Goal: Task Accomplishment & Management: Use online tool/utility

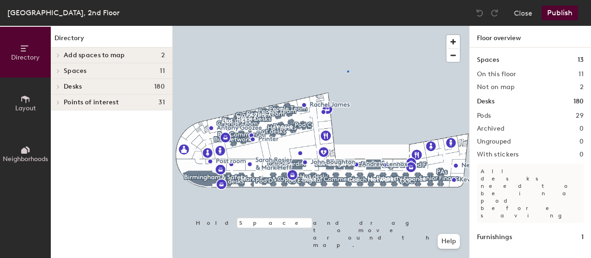
click at [347, 26] on div at bounding box center [321, 26] width 296 height 0
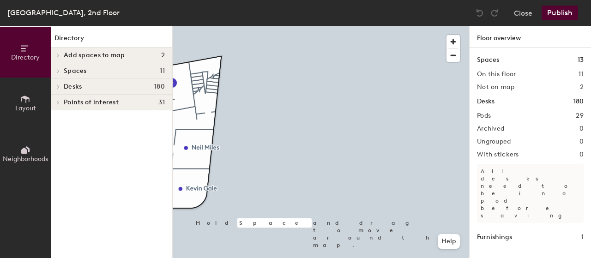
click at [472, 143] on div "Directory Layout Neighborhoods Directory Add spaces to map 2 [GEOGRAPHIC_DATA] …" at bounding box center [295, 142] width 591 height 232
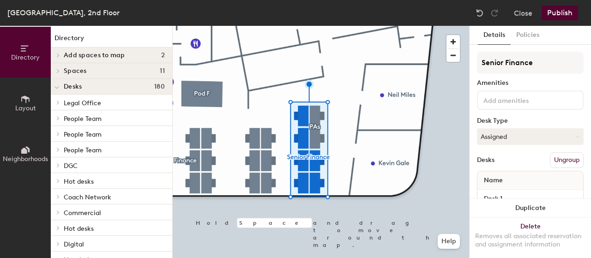
click at [496, 36] on button "Details" at bounding box center [494, 35] width 33 height 19
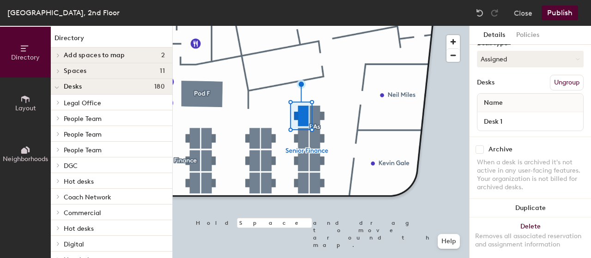
scroll to position [92, 0]
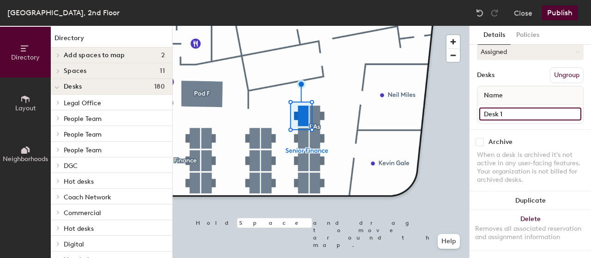
click at [498, 108] on input "Desk 1" at bounding box center [530, 114] width 102 height 13
type input "2104"
click at [516, 68] on div "Desks Ungroup" at bounding box center [530, 75] width 107 height 16
click at [509, 108] on input "Desk 2" at bounding box center [530, 114] width 102 height 13
type input "2105"
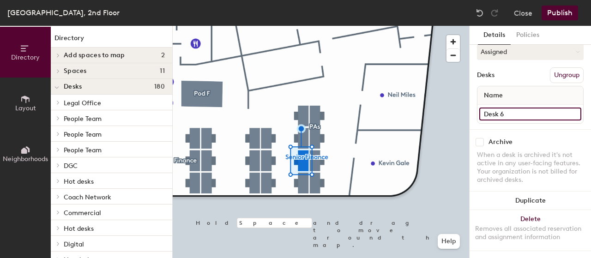
click at [507, 108] on input "Desk 6" at bounding box center [530, 114] width 102 height 13
type input "2106"
click at [508, 108] on input "Desk 5" at bounding box center [530, 114] width 102 height 13
type input "2107"
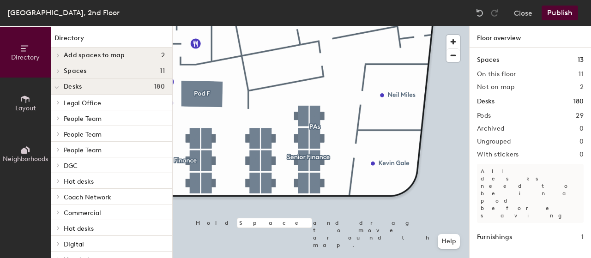
click at [560, 11] on button "Publish" at bounding box center [559, 13] width 36 height 15
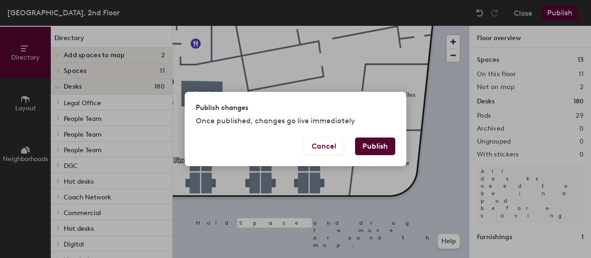
click at [382, 146] on button "Publish" at bounding box center [375, 146] width 40 height 18
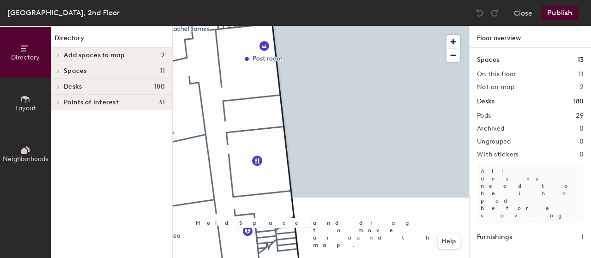
click at [155, 24] on div "National Express House, 2nd Floor Close Publish Directory Layout Neighborhoods …" at bounding box center [295, 129] width 591 height 258
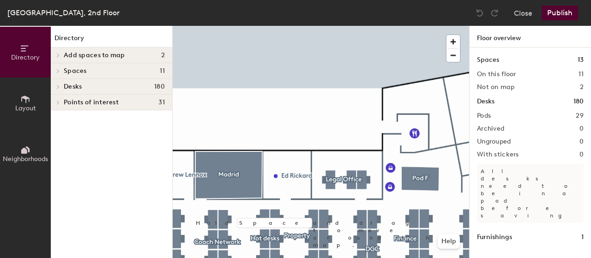
click at [122, 63] on div "Directory Layout Neighborhoods Directory Add spaces to map 2 [GEOGRAPHIC_DATA] …" at bounding box center [295, 142] width 591 height 232
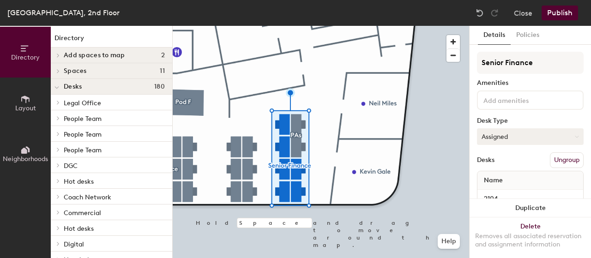
click at [571, 138] on button "Assigned" at bounding box center [530, 136] width 107 height 17
click at [510, 193] on div "Hoteled" at bounding box center [523, 193] width 92 height 14
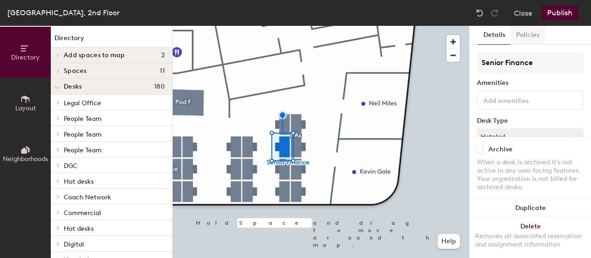
click at [524, 37] on button "Policies" at bounding box center [527, 35] width 34 height 19
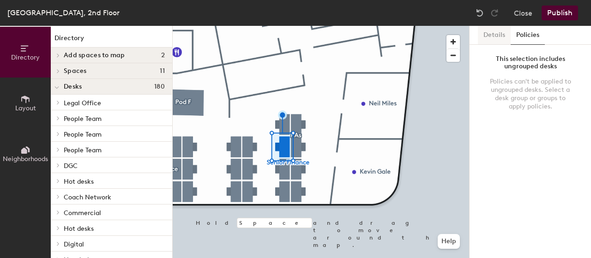
click at [493, 39] on button "Details" at bounding box center [494, 35] width 33 height 19
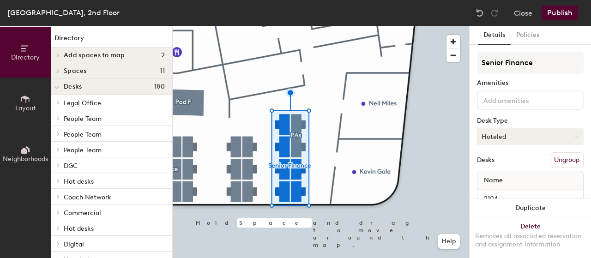
click at [574, 136] on icon at bounding box center [576, 137] width 4 height 4
click at [501, 191] on div "Hoteled" at bounding box center [523, 193] width 92 height 14
click at [559, 159] on button "Ungroup" at bounding box center [566, 160] width 34 height 16
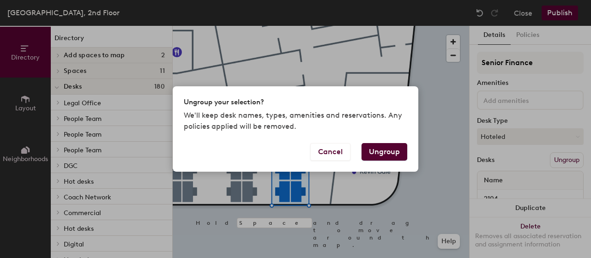
click at [380, 154] on button "Ungroup" at bounding box center [384, 152] width 46 height 18
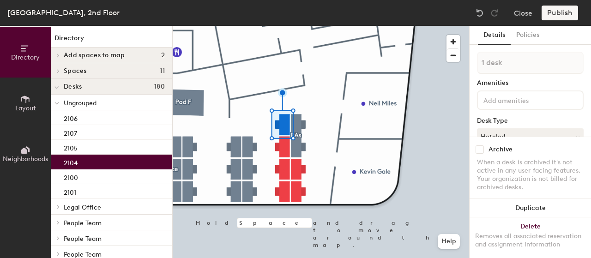
click at [504, 123] on div "Desk Type" at bounding box center [530, 120] width 107 height 7
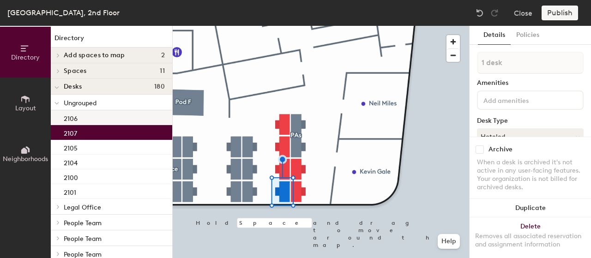
click at [72, 119] on p "2106" at bounding box center [71, 117] width 14 height 11
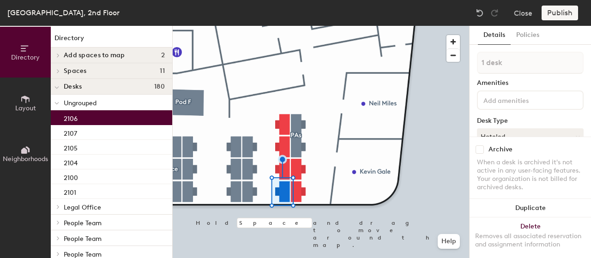
click at [72, 119] on p "2106" at bounding box center [71, 117] width 14 height 11
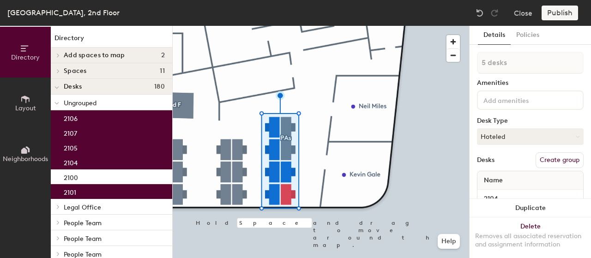
type input "6 desks"
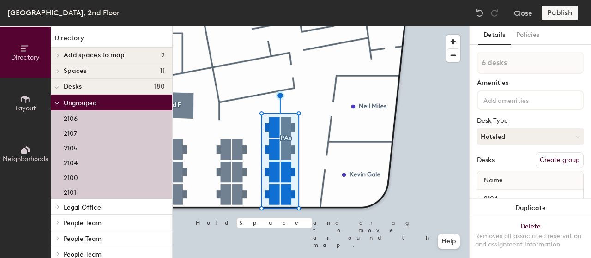
click at [557, 156] on button "Create group" at bounding box center [559, 160] width 48 height 16
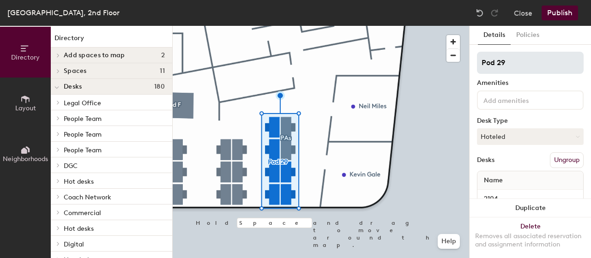
click at [462, 62] on div "Directory Layout Neighborhoods Directory Add spaces to map 2 [GEOGRAPHIC_DATA] …" at bounding box center [295, 142] width 591 height 232
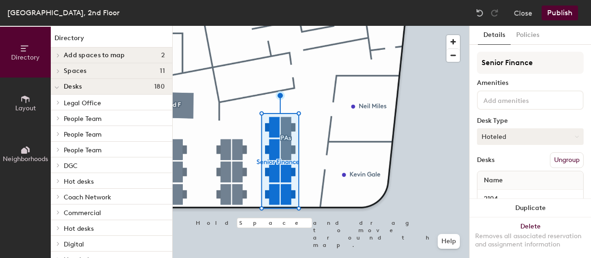
type input "Senior Finance"
click at [574, 138] on icon at bounding box center [576, 137] width 4 height 4
click at [508, 195] on div "Hoteled" at bounding box center [523, 193] width 92 height 14
click at [560, 13] on button "Publish" at bounding box center [559, 13] width 36 height 15
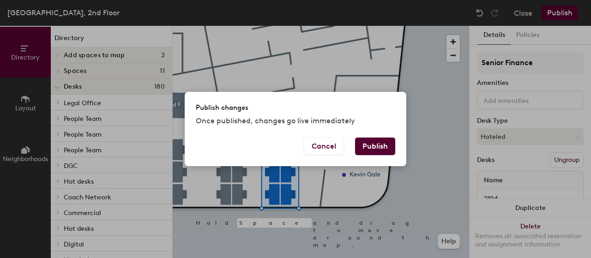
click at [379, 144] on button "Publish" at bounding box center [375, 146] width 40 height 18
